Goal: Task Accomplishment & Management: Complete application form

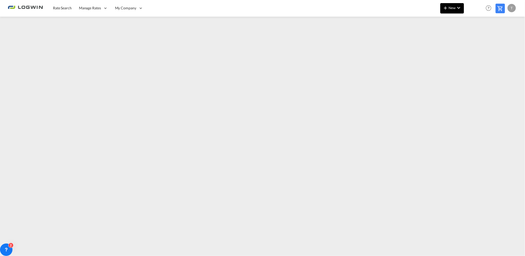
click at [450, 10] on button "New" at bounding box center [452, 8] width 24 height 10
click at [472, 38] on span "Ratesheet" at bounding box center [474, 39] width 6 height 10
click at [70, 10] on span "Rate Search" at bounding box center [62, 8] width 19 height 4
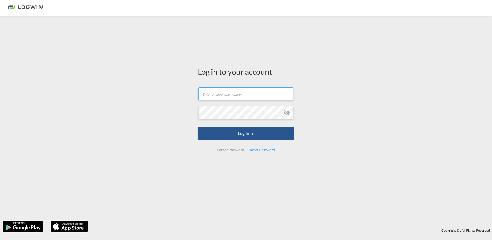
click at [228, 99] on input "text" at bounding box center [245, 93] width 95 height 13
type input "[EMAIL_ADDRESS][PERSON_NAME][DOMAIN_NAME]"
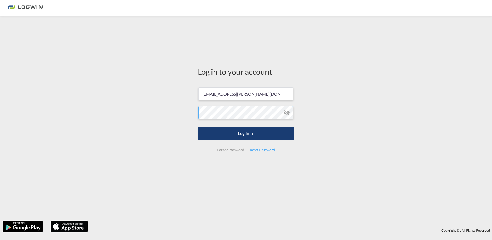
click at [198, 127] on button "Log In" at bounding box center [246, 133] width 97 height 13
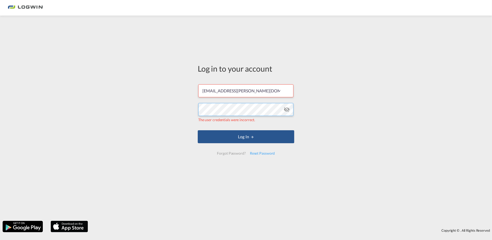
click at [48, 107] on div "Log in to your account [EMAIL_ADDRESS][PERSON_NAME][DOMAIN_NAME] The user crede…" at bounding box center [246, 118] width 492 height 200
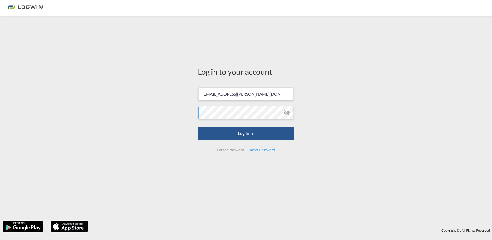
click at [198, 127] on button "Log In" at bounding box center [246, 133] width 97 height 13
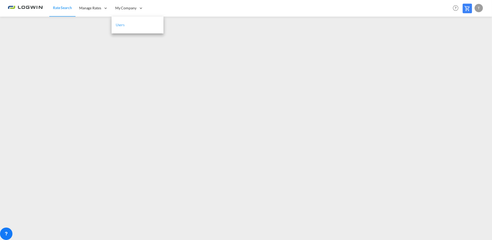
click at [121, 23] on span "Users" at bounding box center [120, 25] width 9 height 4
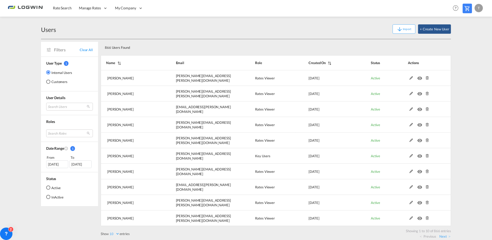
click at [0, 208] on html "Rate Search Manage Rates Contract Rates Maintain Rates Single Update Bulk Updat…" at bounding box center [246, 120] width 492 height 240
click at [448, 25] on button "+ Create New User" at bounding box center [434, 28] width 33 height 9
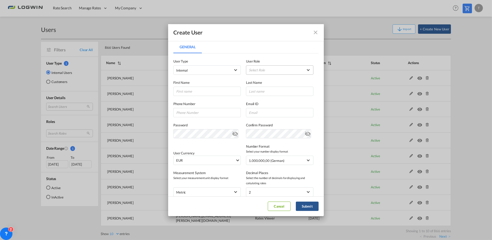
click at [271, 68] on md-select "Select Role ADMIN GLOBAL Essentials Admin GLOBAL Essentials Manager GLOBAL Esse…" at bounding box center [279, 69] width 67 height 9
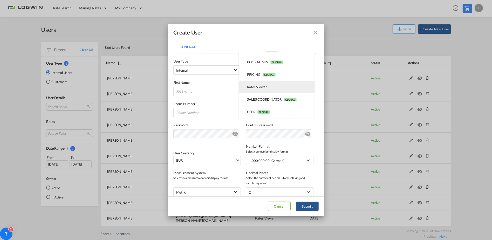
click at [260, 89] on div "Rates Viewer USER_DEFINED" at bounding box center [257, 87] width 20 height 5
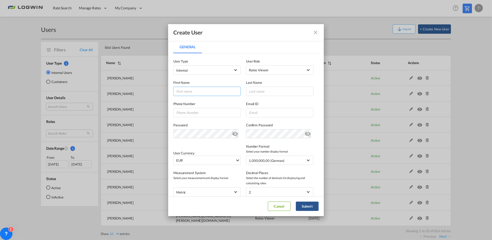
click at [196, 91] on input "General General ..." at bounding box center [206, 91] width 67 height 9
type input "Maurice"
type input "Hoffmann"
click at [270, 114] on input "General General ..." at bounding box center [279, 112] width 67 height 9
paste input "maurice.hoffmann@logwin-logistics.com"
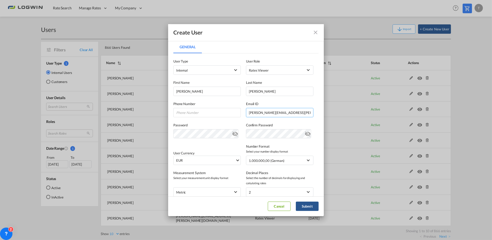
type input "maurice.hoffmann@logwin-logistics.com"
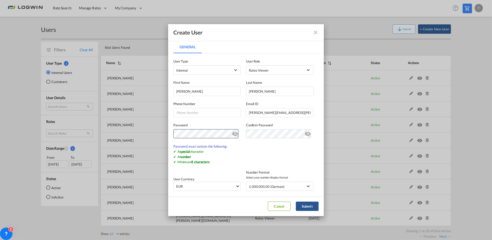
click at [233, 132] on md-icon "icon-eye-off" at bounding box center [235, 133] width 6 height 6
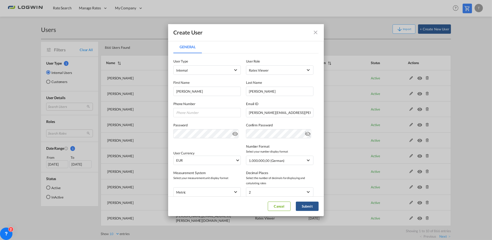
click at [232, 131] on md-icon "icon-eye-off" at bounding box center [235, 133] width 6 height 6
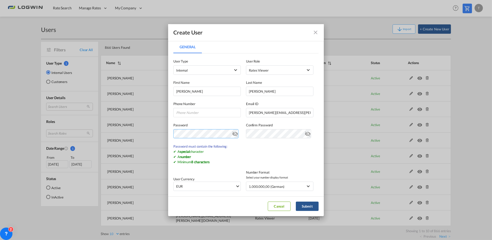
click at [132, 134] on div "Create User General General User Type Internal Internal Customer User Role Rate…" at bounding box center [246, 120] width 492 height 240
click at [233, 134] on md-icon "icon-eye-off" at bounding box center [235, 133] width 6 height 6
click at [134, 134] on div "Create User General General User Type Internal Internal Customer User Role Rate…" at bounding box center [246, 120] width 492 height 240
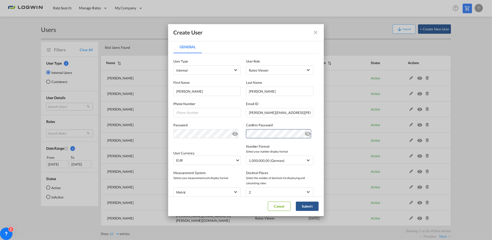
click at [232, 135] on md-icon "icon-eye-off" at bounding box center [235, 133] width 6 height 6
click at [305, 132] on md-icon "icon-eye-off" at bounding box center [308, 133] width 6 height 6
click at [304, 206] on button "Submit" at bounding box center [307, 206] width 23 height 9
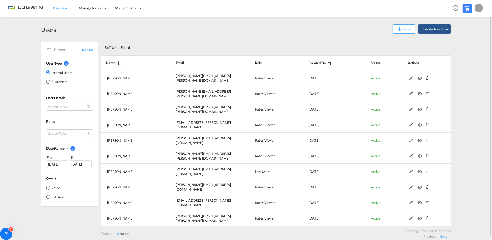
click at [61, 6] on span "Rate Search" at bounding box center [62, 8] width 19 height 4
